Goal: Task Accomplishment & Management: Use online tool/utility

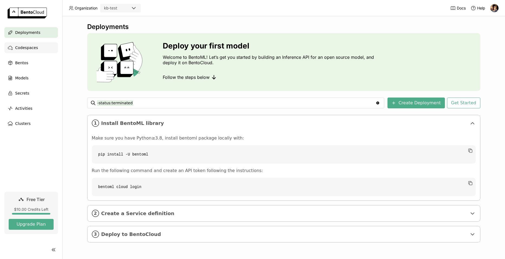
click at [28, 47] on span "Codespaces" at bounding box center [26, 47] width 23 height 6
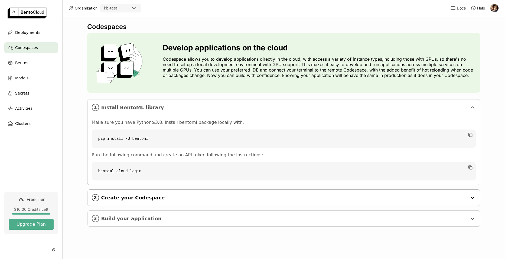
click at [124, 195] on span "Create your Codespace" at bounding box center [284, 198] width 366 height 6
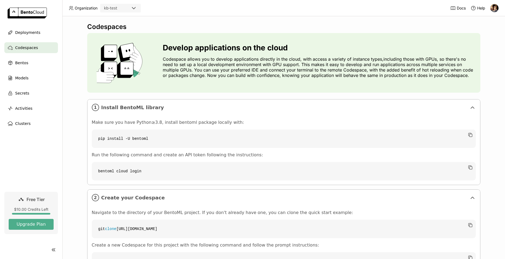
click at [495, 9] on img at bounding box center [494, 8] width 8 height 8
click at [488, 75] on div "Codespaces Develop applications on the cloud Codespace allows you to develop ap…" at bounding box center [283, 137] width 442 height 242
click at [371, 66] on p "Codespace allows you to develop applications directly in the cloud, with access…" at bounding box center [319, 67] width 313 height 22
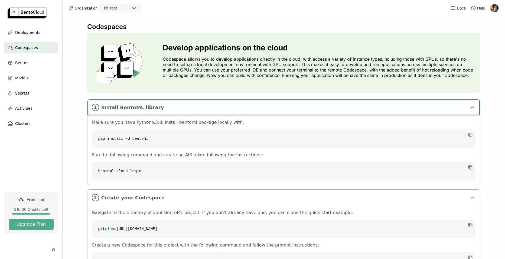
click at [78, 142] on div "Codespaces Develop applications on the cloud Codespace allows you to develop ap…" at bounding box center [283, 137] width 442 height 242
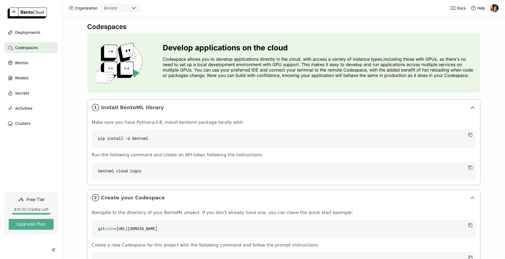
click at [346, 184] on div "Make sure you have Python≥3.8, install bentoml package locally with: pip instal…" at bounding box center [283, 149] width 392 height 69
click at [130, 172] on code "bentoml cloud login" at bounding box center [284, 171] width 384 height 18
copy div "bentoml cloud login"
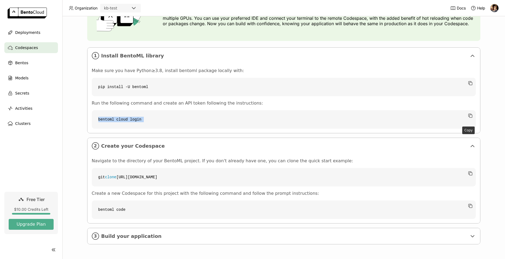
scroll to position [25, 0]
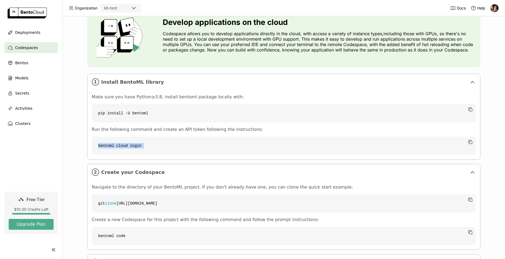
drag, startPoint x: 199, startPoint y: 201, endPoint x: 92, endPoint y: 202, distance: 107.1
click at [92, 202] on code "git clone https://github.com/bentoml/quickstart" at bounding box center [284, 203] width 384 height 18
copy code "git clone https://github.com/bentoml/quickstart"
click at [37, 54] on ul "Deployments Codespaces Bentos Models Secrets Activities Clusters" at bounding box center [31, 78] width 62 height 102
click at [37, 50] on div "Codespaces" at bounding box center [31, 47] width 54 height 11
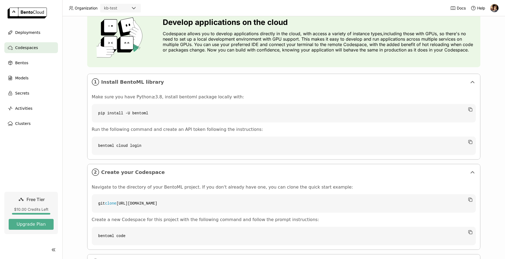
scroll to position [52, 0]
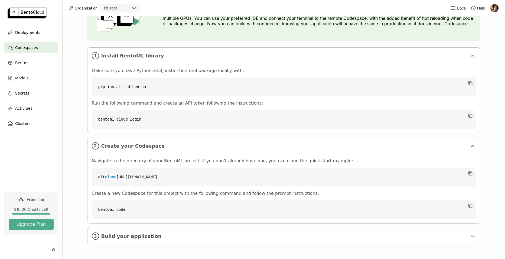
click at [15, 50] on span "Codespaces" at bounding box center [26, 47] width 23 height 6
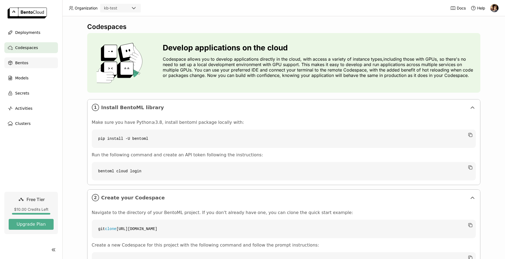
click at [37, 65] on div "Bentos" at bounding box center [31, 62] width 54 height 11
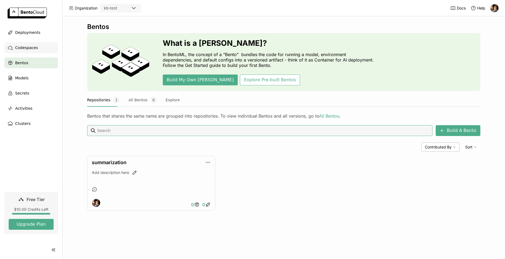
click at [35, 47] on div "Codespaces" at bounding box center [31, 47] width 54 height 11
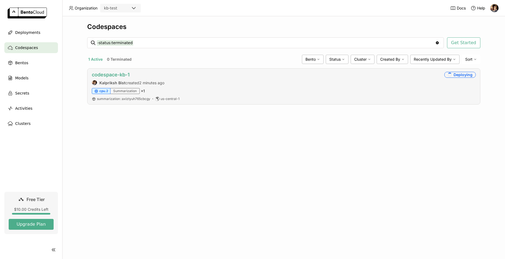
click at [128, 75] on link "codespace-kb-1" at bounding box center [111, 75] width 38 height 6
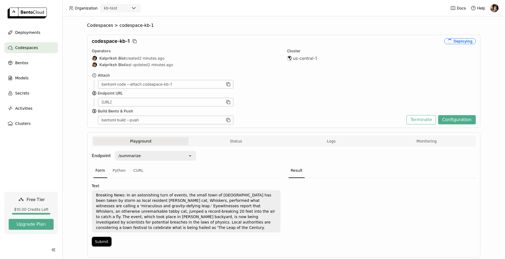
scroll to position [8, 0]
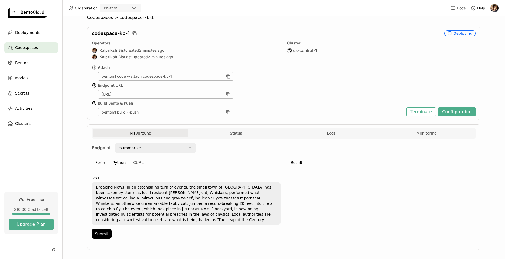
click at [113, 163] on div "Python" at bounding box center [119, 162] width 18 height 15
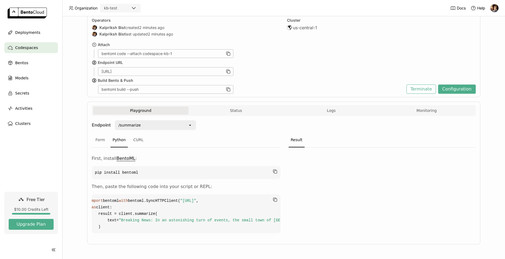
scroll to position [0, 0]
click at [222, 106] on button "Status" at bounding box center [235, 110] width 95 height 8
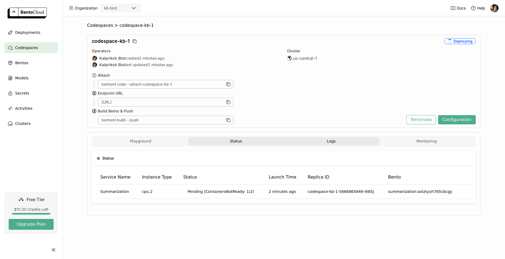
click at [302, 140] on button "Logs" at bounding box center [331, 141] width 95 height 8
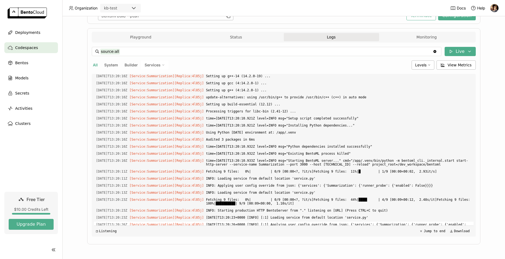
scroll to position [3770, 0]
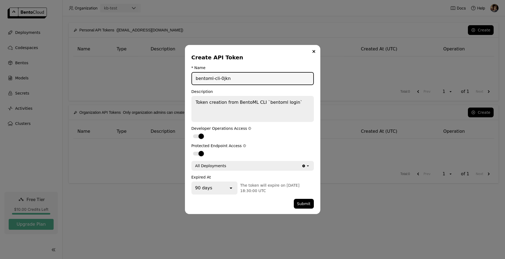
drag, startPoint x: 237, startPoint y: 81, endPoint x: 185, endPoint y: 77, distance: 52.4
click at [185, 77] on div "Create API Token * Name bentoml-cli-0jkn Description Token creation from BentoM…" at bounding box center [252, 129] width 135 height 169
click at [231, 74] on input "bentoml-cli-0jkn" at bounding box center [252, 79] width 121 height 12
drag, startPoint x: 230, startPoint y: 76, endPoint x: 213, endPoint y: 81, distance: 17.2
click at [213, 81] on input "bentoml-cli-0jkn" at bounding box center [252, 79] width 121 height 12
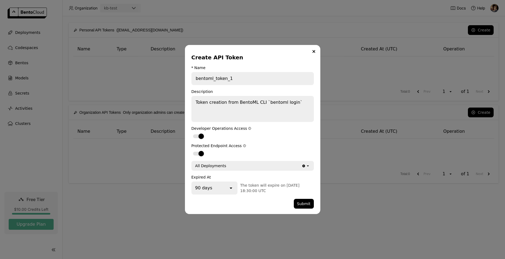
click at [225, 188] on div "90 days" at bounding box center [210, 188] width 37 height 12
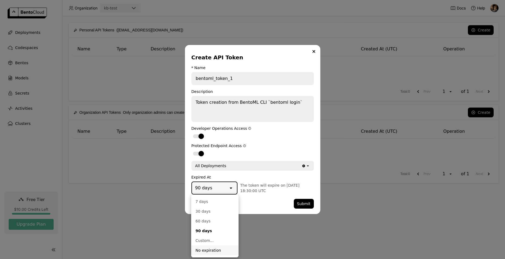
click at [224, 251] on div "No expiration" at bounding box center [214, 249] width 39 height 5
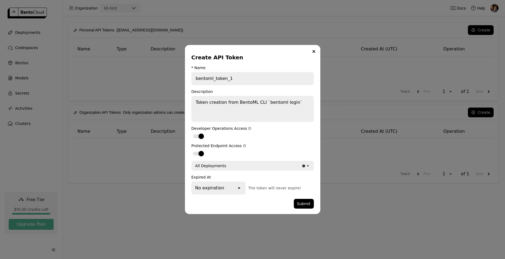
click at [269, 194] on div "No expiration open The token will never expire!" at bounding box center [252, 187] width 122 height 13
click at [301, 206] on button "Submit" at bounding box center [304, 204] width 20 height 10
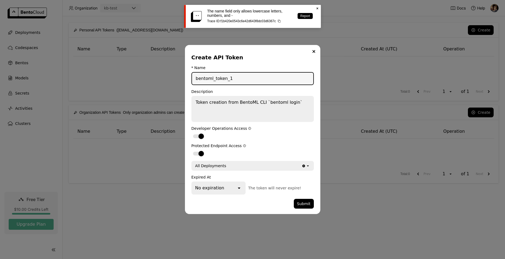
click at [227, 82] on input "bentoml_token_1" at bounding box center [252, 79] width 121 height 12
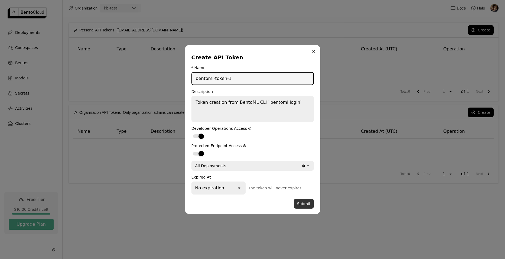
type input "bentoml-token-1"
click at [304, 199] on button "Submit" at bounding box center [304, 204] width 20 height 10
click at [292, 166] on div "All Deployments" at bounding box center [247, 165] width 110 height 9
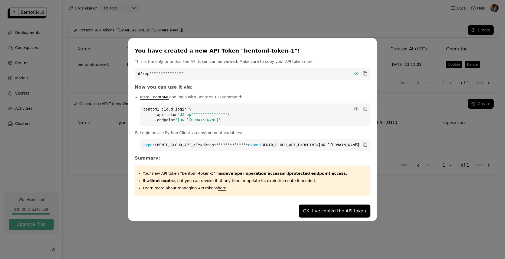
click at [354, 72] on icon "dialog" at bounding box center [356, 73] width 4 height 3
click at [364, 73] on icon "dialog" at bounding box center [365, 74] width 3 height 3
click at [274, 175] on strong "developer operation access" at bounding box center [252, 173] width 59 height 4
click at [298, 210] on button "OK, I’ve copied the API token" at bounding box center [333, 210] width 71 height 13
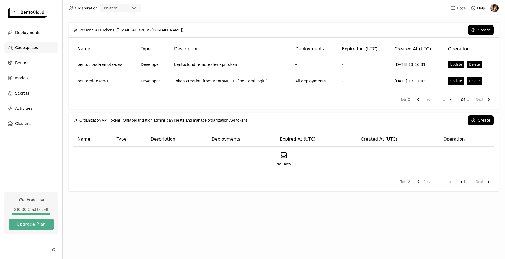
click at [26, 51] on span "Codespaces" at bounding box center [26, 47] width 23 height 6
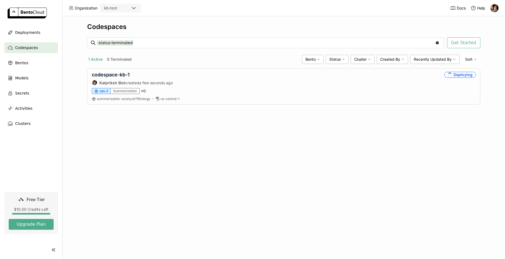
click at [103, 135] on div "Codespaces -status:terminated -status:terminated Clear value Get Started 1 Acti…" at bounding box center [283, 137] width 442 height 242
click at [145, 40] on input "-status:terminated" at bounding box center [266, 42] width 338 height 9
type input "-"
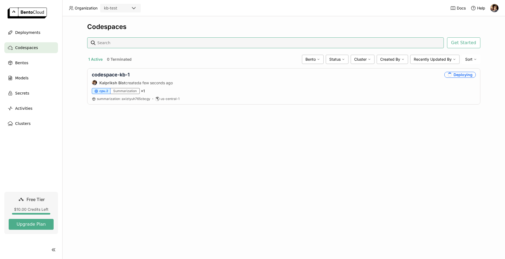
click at [207, 147] on div "Codespaces Get Started 1 Active 0 Terminated Bento Status Cluster Created By Re…" at bounding box center [283, 137] width 442 height 242
click at [407, 85] on div "codespace-kb-1 Kalpriksh Bist created a few seconds ago Deploying cpu.2 Summari…" at bounding box center [283, 86] width 393 height 36
click at [303, 109] on div "Codespaces -status:terminated -status:terminated Clear value Get Started 1 Acti…" at bounding box center [283, 68] width 393 height 90
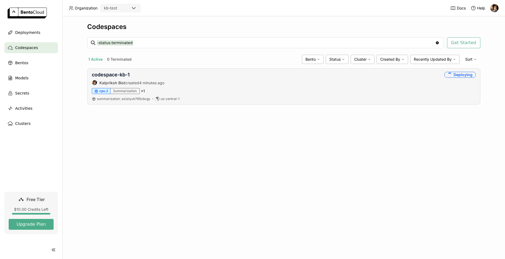
click at [273, 86] on div "codespace-kb-1 Kalpriksh Bist created 4 minutes ago Deploying cpu.2 Summarizati…" at bounding box center [283, 86] width 393 height 36
click at [133, 76] on div "codespace-kb-1" at bounding box center [129, 75] width 74 height 6
click at [112, 73] on link "codespace-kb-1" at bounding box center [111, 75] width 38 height 6
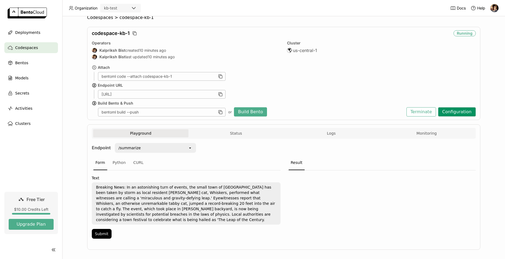
click at [469, 114] on button "Configuration" at bounding box center [457, 111] width 38 height 9
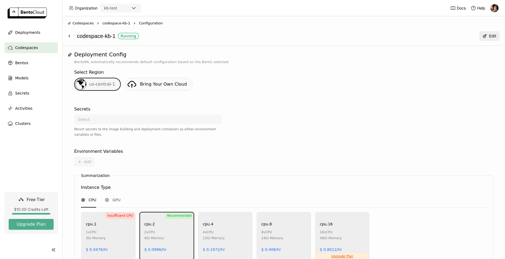
click at [154, 84] on span "Bring Your Own Cloud" at bounding box center [163, 83] width 47 height 5
click at [83, 20] on div "Codespaces Right codespace-kb-1 Right Configuration codespace-kb-1 Running Edit" at bounding box center [283, 30] width 442 height 29
click at [111, 23] on span "codespace-kb-1" at bounding box center [116, 23] width 28 height 5
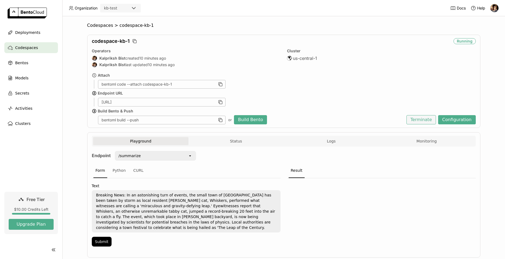
click at [420, 117] on button "Terminate" at bounding box center [420, 119] width 29 height 9
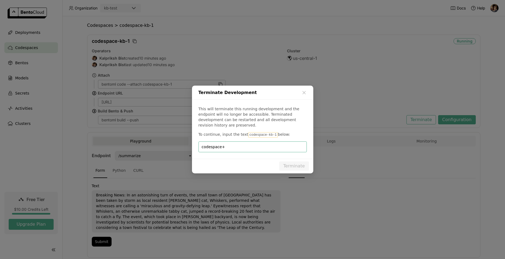
type input "codespace"
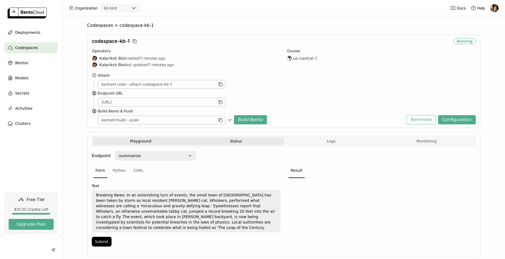
click at [221, 137] on button "Status" at bounding box center [235, 141] width 95 height 8
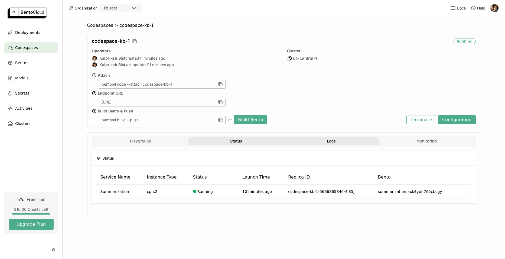
click at [321, 140] on button "Logs" at bounding box center [331, 141] width 95 height 8
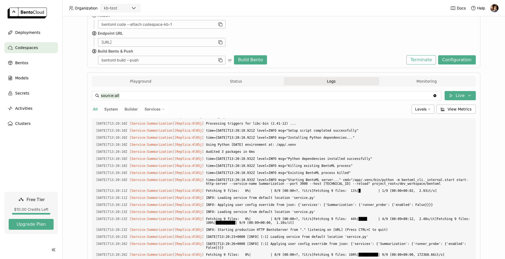
scroll to position [58, 0]
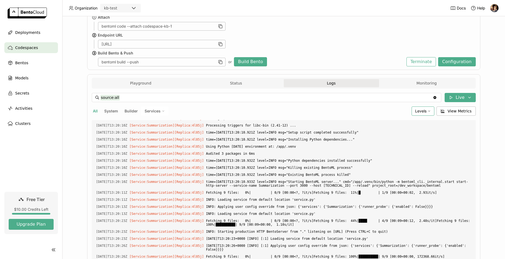
click at [428, 113] on div "Levels" at bounding box center [422, 110] width 23 height 9
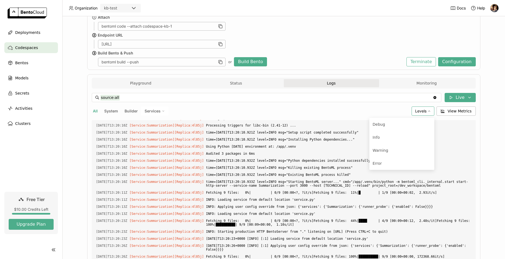
click at [428, 113] on div "Levels" at bounding box center [422, 110] width 23 height 9
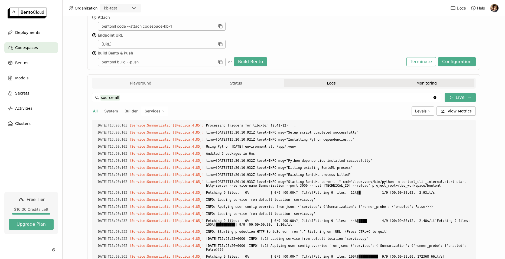
click at [428, 85] on button "Monitoring" at bounding box center [426, 83] width 95 height 8
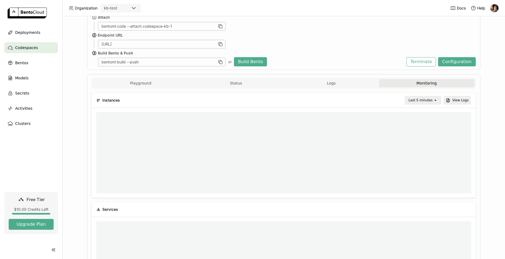
scroll to position [4, 4]
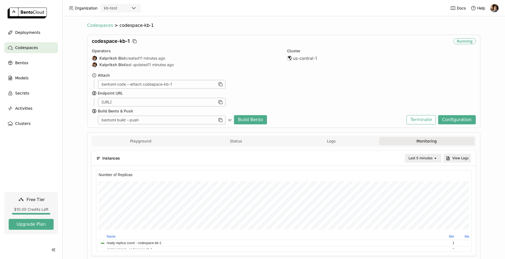
click at [104, 27] on span "Codespaces" at bounding box center [100, 25] width 26 height 5
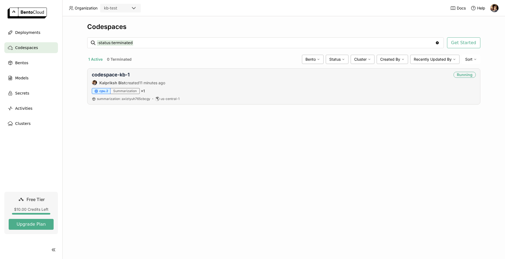
click at [262, 81] on div "codespace-kb-1 Kalpriksh Bist created 11 minutes ago Running" at bounding box center [284, 79] width 384 height 14
click at [121, 82] on strong "Kalpriksh Bist" at bounding box center [112, 82] width 26 height 5
click at [124, 77] on link "codespace-kb-1" at bounding box center [111, 75] width 38 height 6
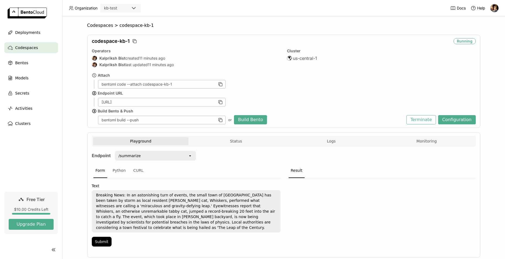
click at [267, 90] on div "Attach bentoml code --attach codespace-kb-1 Endpoint URL https://codespace-kb-1…" at bounding box center [284, 98] width 384 height 51
click at [164, 83] on div "bentoml code --attach codespace-kb-1" at bounding box center [161, 84] width 127 height 9
click at [139, 103] on div "https://codespace-kb-1-4adca933.mt-guc1.bentoml.ai" at bounding box center [161, 102] width 127 height 9
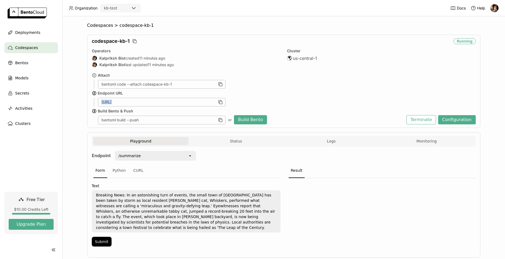
click at [139, 103] on div "https://codespace-kb-1-4adca933.mt-guc1.bentoml.ai" at bounding box center [161, 102] width 127 height 9
copy div "https://codespace-kb-1-4adca933.mt-guc1.bentoml.ai"
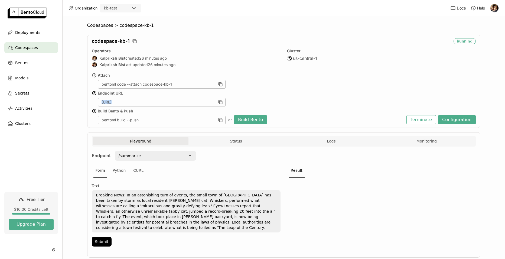
scroll to position [8, 0]
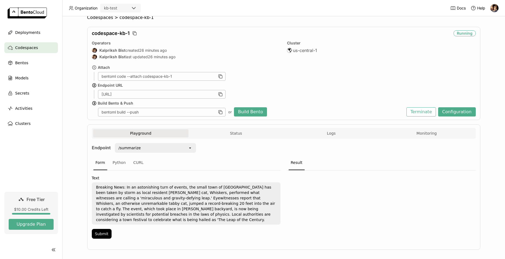
click at [436, 129] on div "Playground Status Logs Monitoring" at bounding box center [284, 133] width 384 height 11
click at [435, 131] on button "Monitoring" at bounding box center [426, 133] width 95 height 8
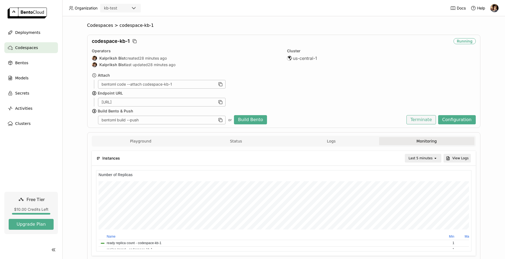
click at [421, 116] on button "Terminate" at bounding box center [420, 119] width 29 height 9
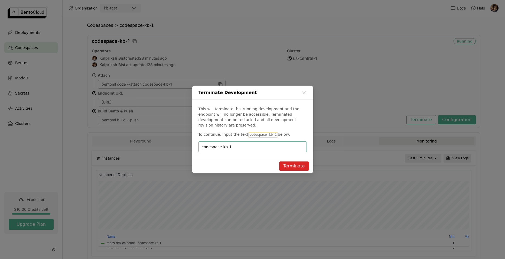
type input "codespace-kb-1"
click at [290, 167] on button "Terminate" at bounding box center [293, 165] width 29 height 9
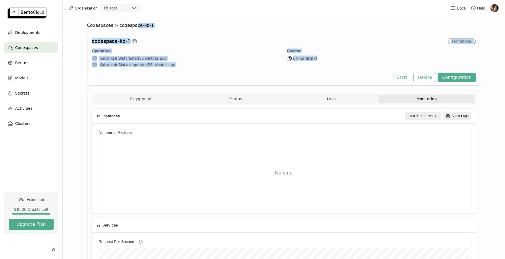
drag, startPoint x: 129, startPoint y: 23, endPoint x: 258, endPoint y: 88, distance: 144.1
click at [381, 83] on div "codespace-kb-1 Terminated Operators Kalpriksh Bist created 35 minutes ago Kalpr…" at bounding box center [283, 60] width 393 height 51
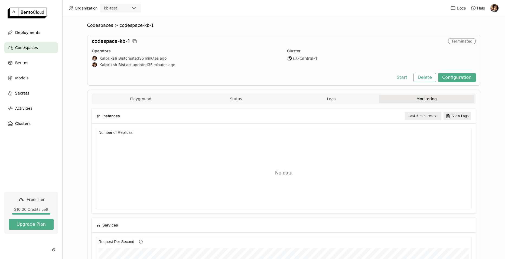
click at [119, 26] on span "codespace-kb-1" at bounding box center [136, 25] width 34 height 5
click at [105, 26] on span "Codespaces" at bounding box center [100, 25] width 26 height 5
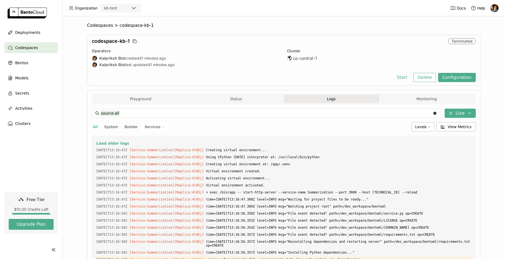
scroll to position [4038, 0]
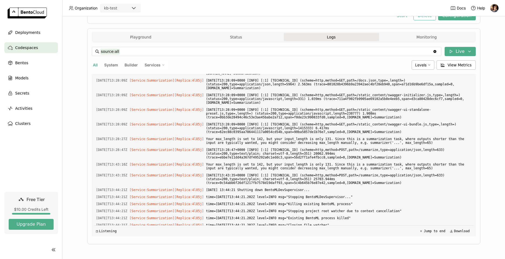
click at [20, 171] on nav "Deployments Codespaces Bentos Models Secrets Activities Clusters" at bounding box center [31, 109] width 62 height 164
